Goal: Task Accomplishment & Management: Complete application form

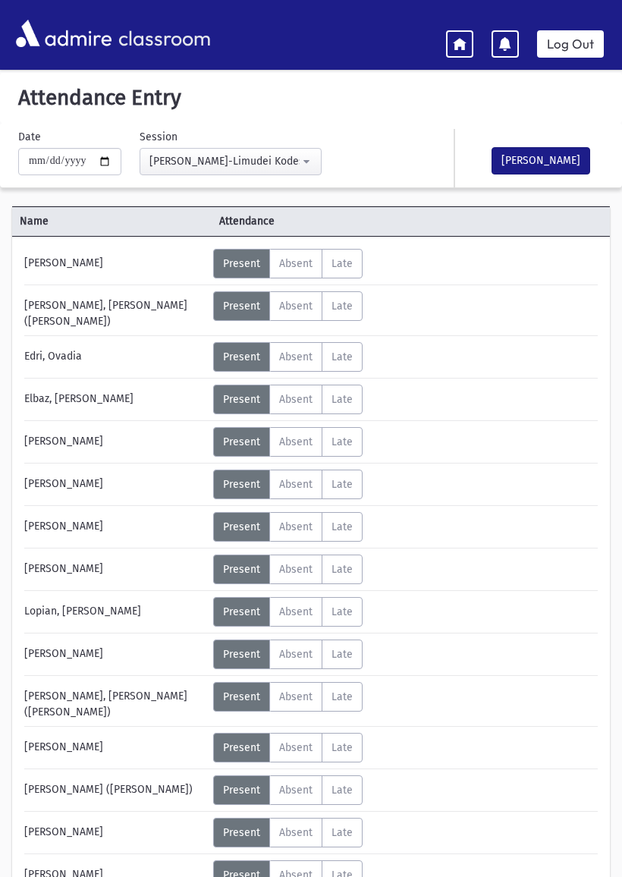
click at [453, 57] on link at bounding box center [459, 43] width 27 height 27
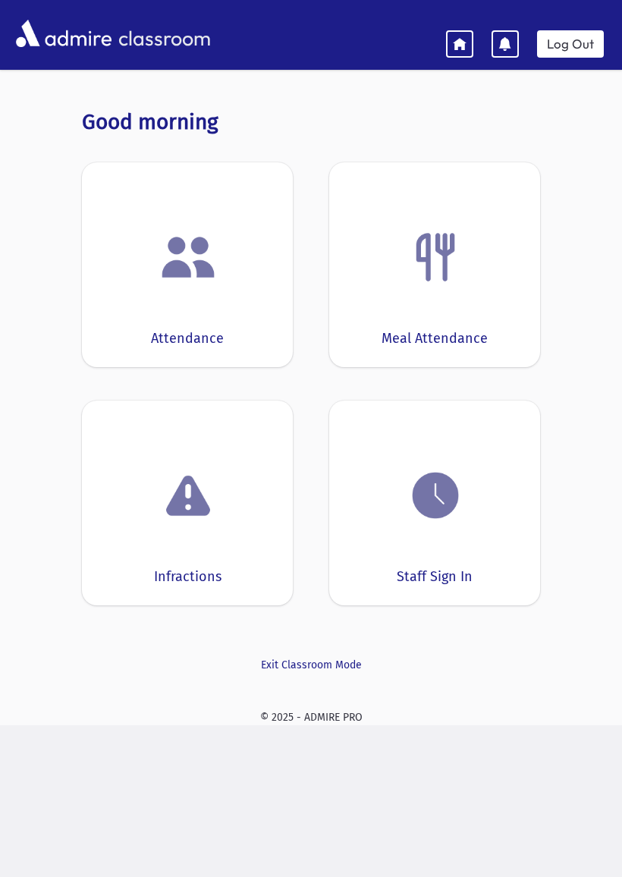
click at [421, 544] on div "Staff Sign In" at bounding box center [434, 503] width 211 height 205
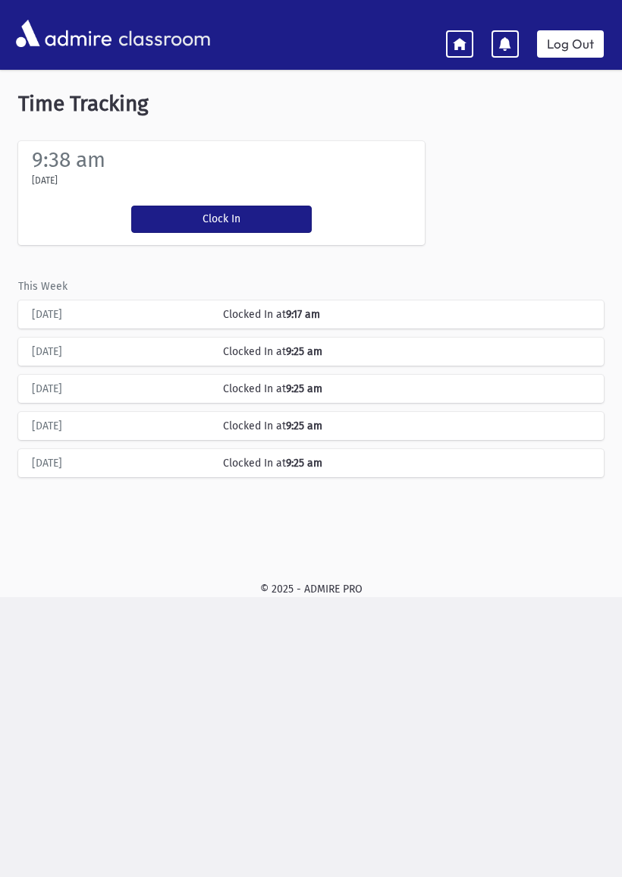
click at [192, 206] on button "Clock In" at bounding box center [221, 219] width 181 height 27
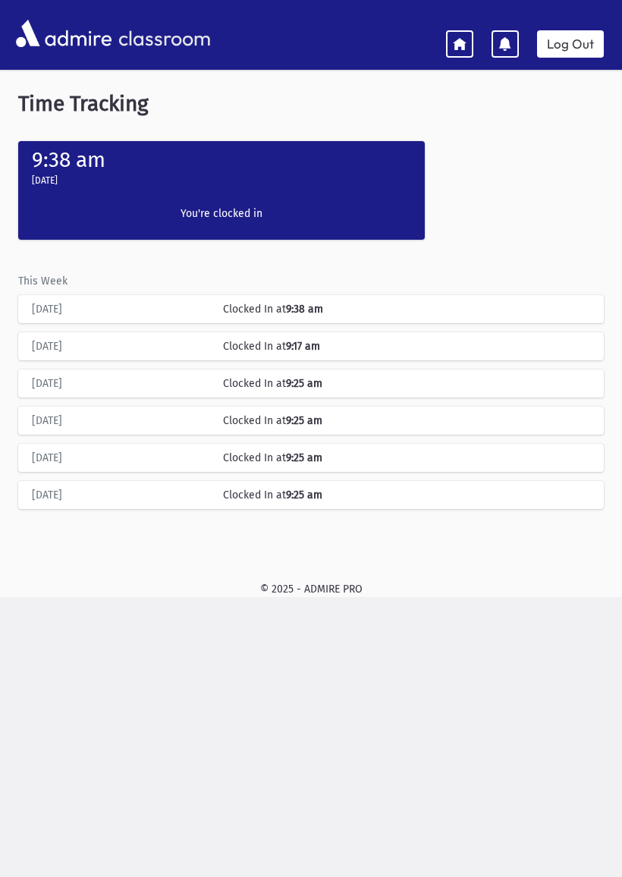
click at [460, 46] on icon at bounding box center [460, 43] width 14 height 14
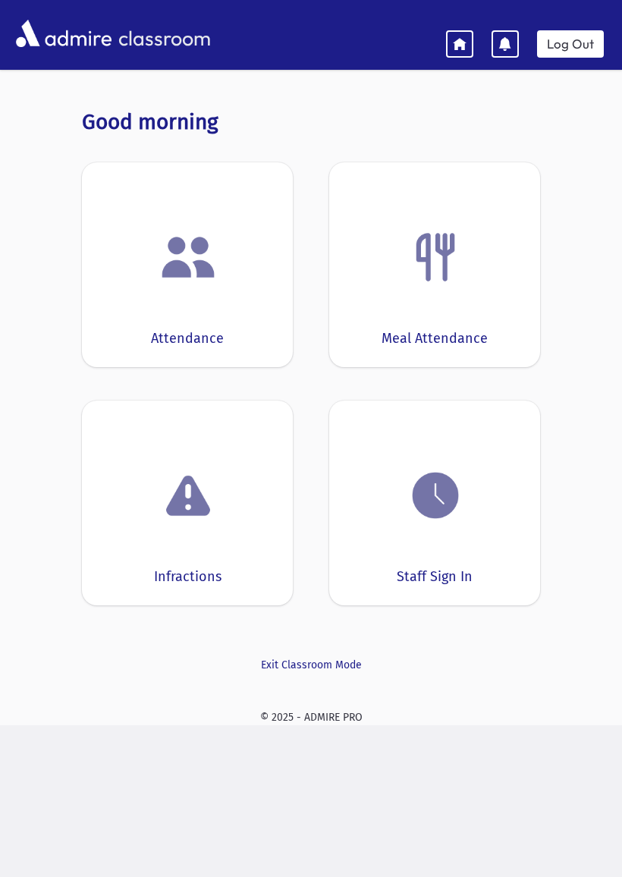
click at [144, 312] on div "Attendance" at bounding box center [187, 264] width 211 height 205
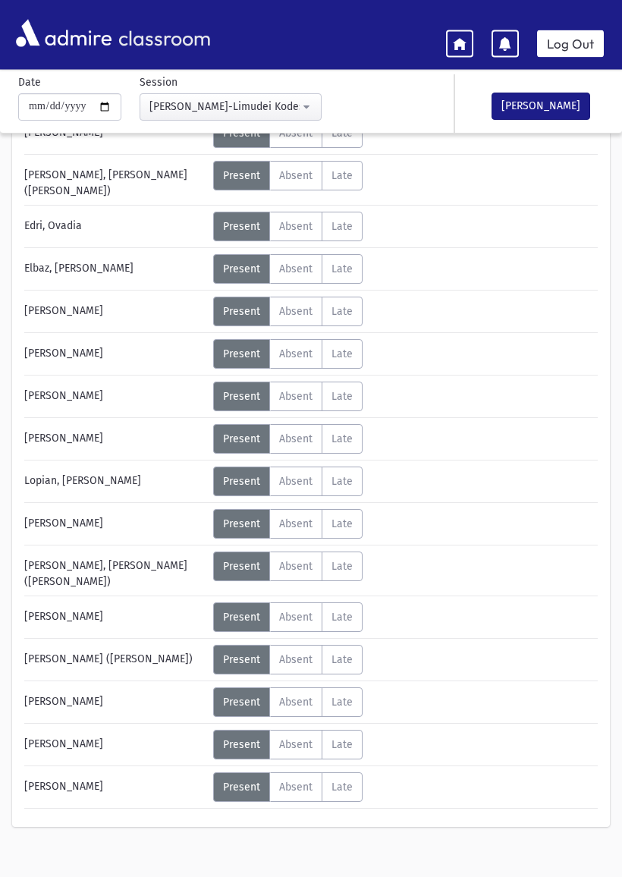
scroll to position [132, 0]
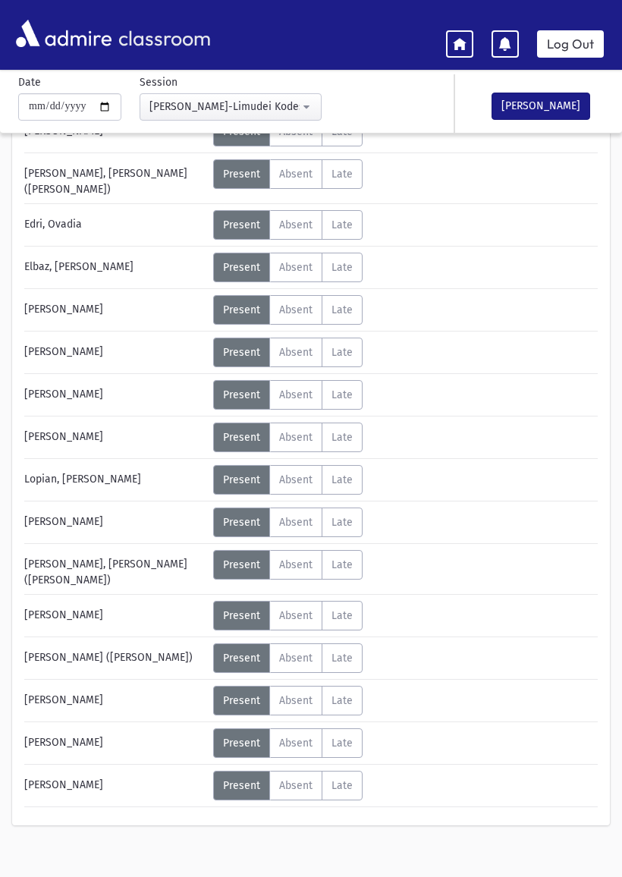
click at [27, 490] on div "[PERSON_NAME] Status Unexcused Admin: Present P Absent A Late L Status Unexcuse…" at bounding box center [311, 462] width 574 height 691
click at [17, 526] on div "[PERSON_NAME]" at bounding box center [115, 523] width 197 height 30
click at [18, 529] on div "[PERSON_NAME]" at bounding box center [115, 523] width 197 height 30
click at [24, 561] on div "[PERSON_NAME], [PERSON_NAME] ([PERSON_NAME])" at bounding box center [115, 569] width 197 height 38
click at [17, 601] on div "[PERSON_NAME]" at bounding box center [115, 616] width 197 height 30
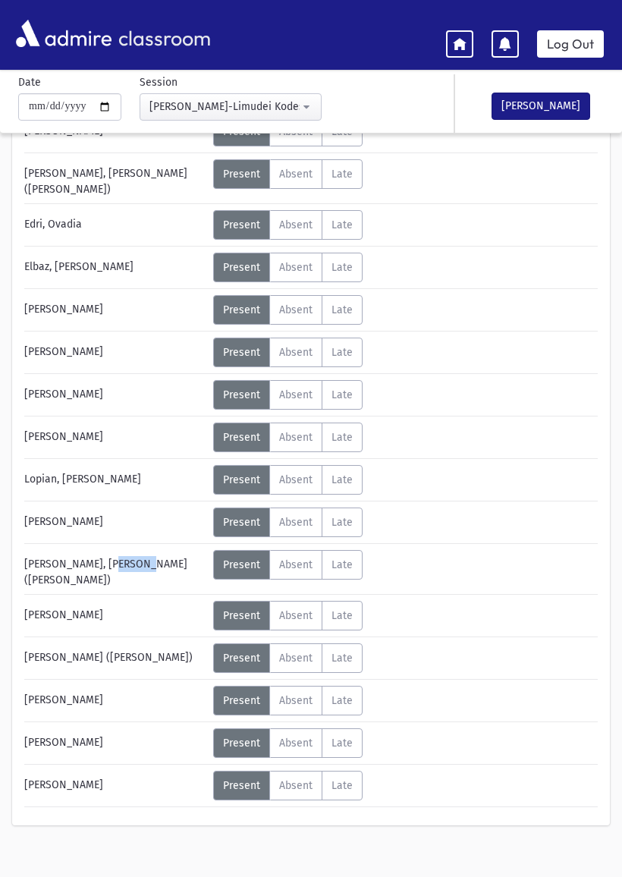
click at [16, 555] on div "[PERSON_NAME] Status Unexcused Admin: Present P Absent A Late L" at bounding box center [311, 465] width 598 height 721
click at [21, 601] on div "[PERSON_NAME]" at bounding box center [115, 616] width 197 height 30
click at [9, 649] on div "Name Attendance [PERSON_NAME] Status Unexcused Admin: Present P Absent" at bounding box center [311, 465] width 622 height 788
click at [307, 652] on span "Absent" at bounding box center [295, 658] width 33 height 13
click at [28, 729] on div "[PERSON_NAME]" at bounding box center [115, 744] width 197 height 30
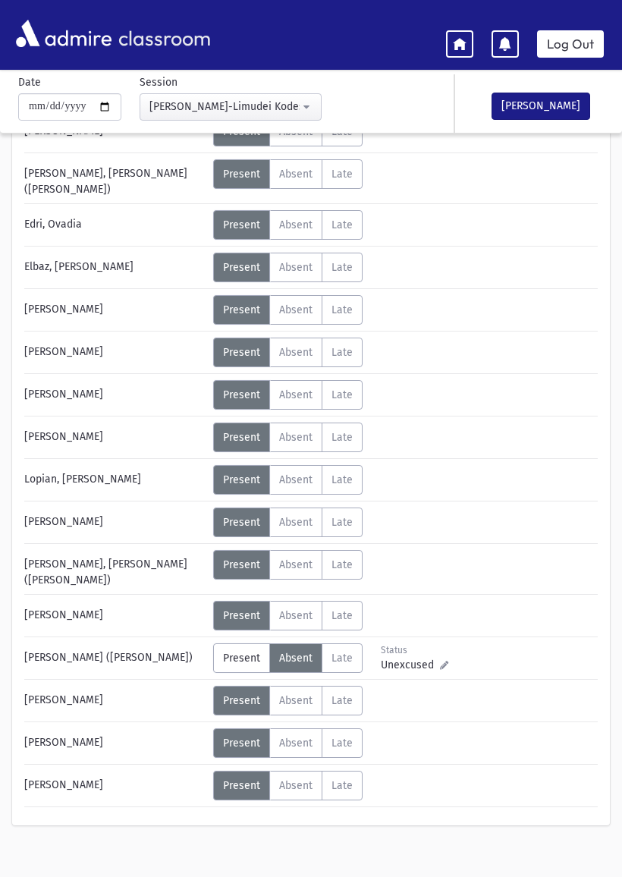
click at [556, 108] on button "[PERSON_NAME]" at bounding box center [541, 106] width 99 height 27
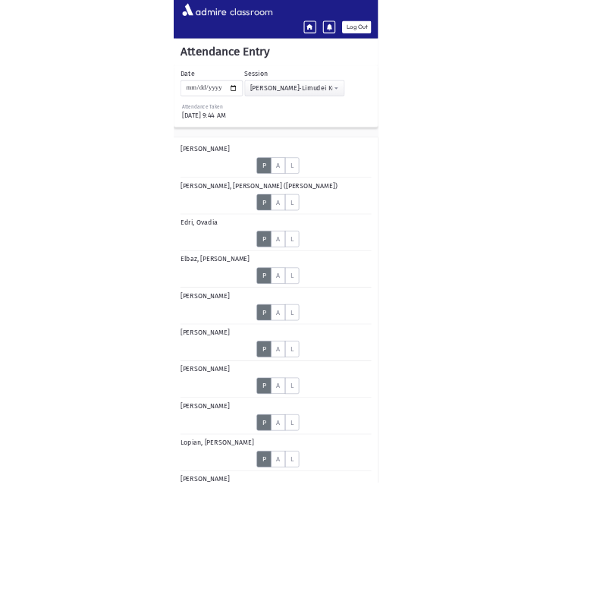
scroll to position [0, 0]
